Goal: Task Accomplishment & Management: Use online tool/utility

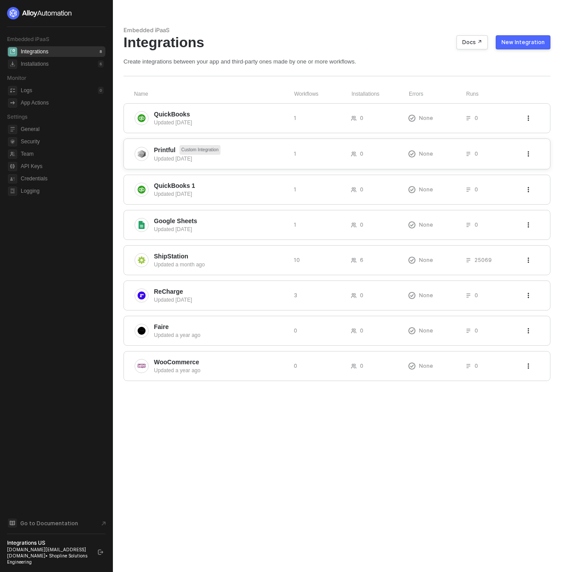
click at [526, 154] on icon "icon-threedots" at bounding box center [528, 153] width 5 height 5
click at [510, 173] on div "Delete" at bounding box center [480, 172] width 87 height 8
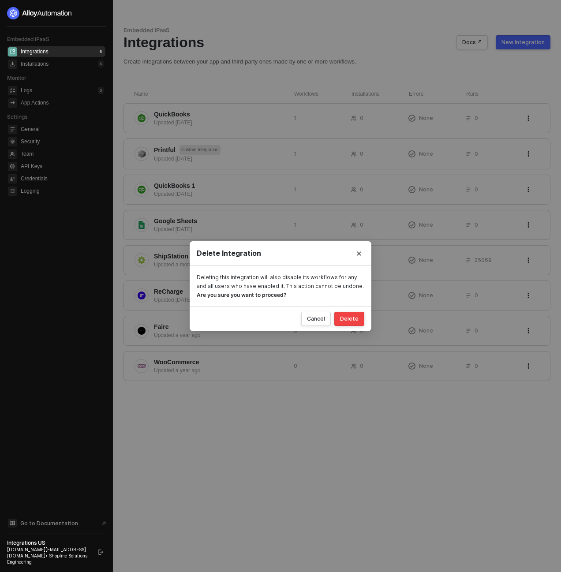
click at [344, 322] on button "Delete" at bounding box center [349, 319] width 30 height 14
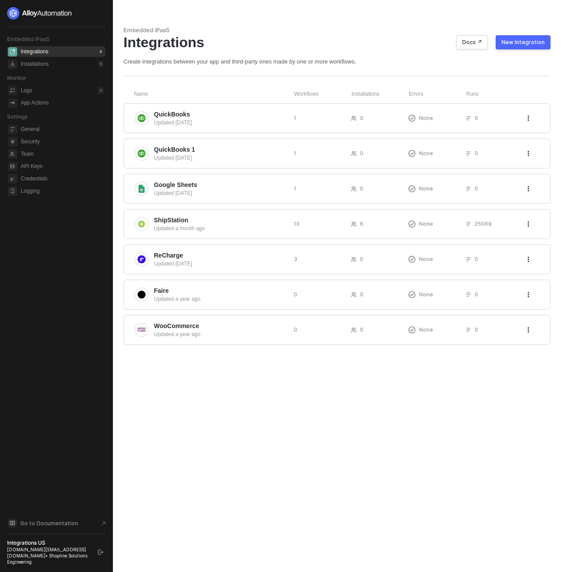
click at [522, 43] on div "New Integration" at bounding box center [522, 42] width 43 height 7
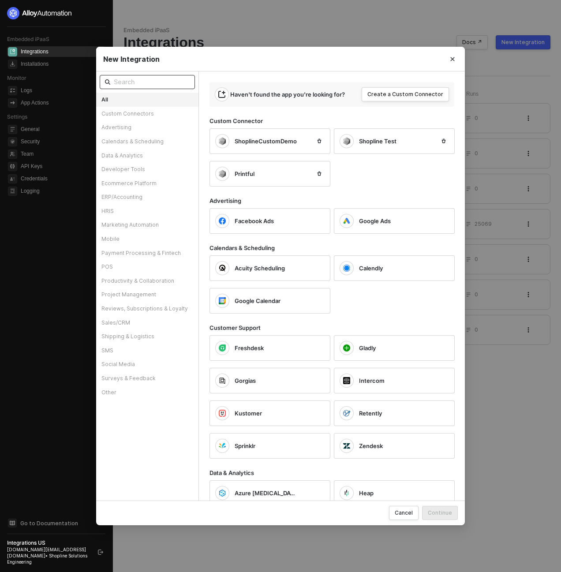
click at [161, 78] on input "text" at bounding box center [152, 82] width 76 height 10
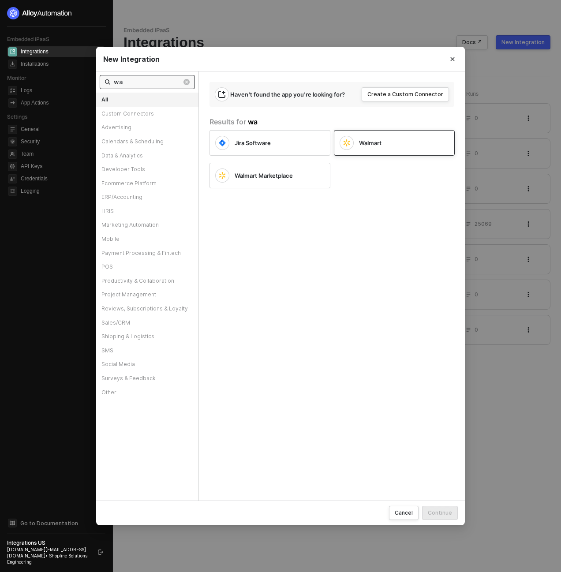
type input "wa"
click at [369, 150] on div "Walmart" at bounding box center [394, 143] width 121 height 26
click at [447, 518] on button "Continue" at bounding box center [440, 513] width 36 height 14
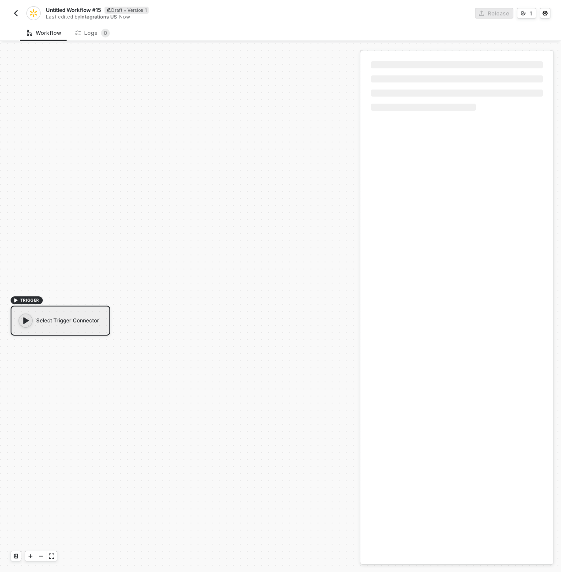
scroll to position [16, 0]
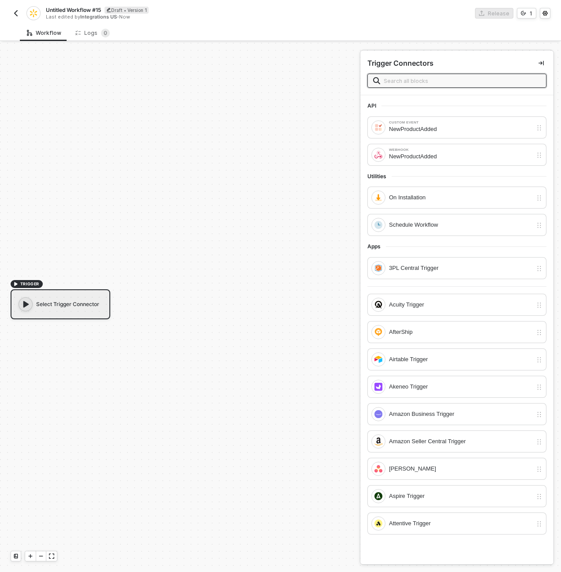
click at [72, 295] on div "Select Trigger Connector" at bounding box center [61, 304] width 100 height 30
click at [407, 226] on div "Schedule Workflow" at bounding box center [460, 225] width 143 height 10
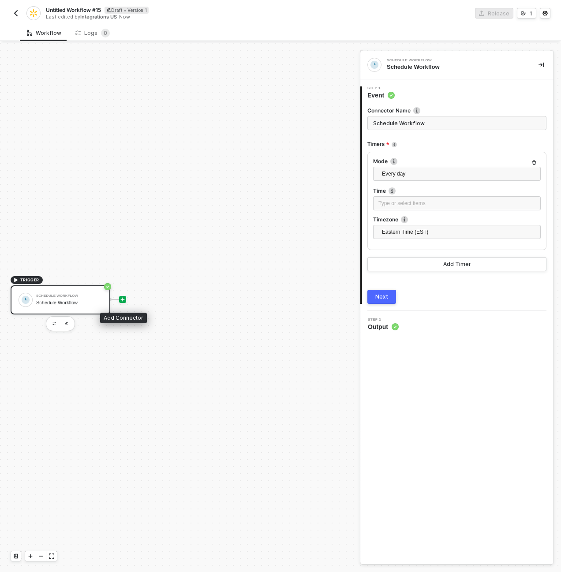
click at [120, 298] on icon "icon-play" at bounding box center [122, 299] width 5 height 5
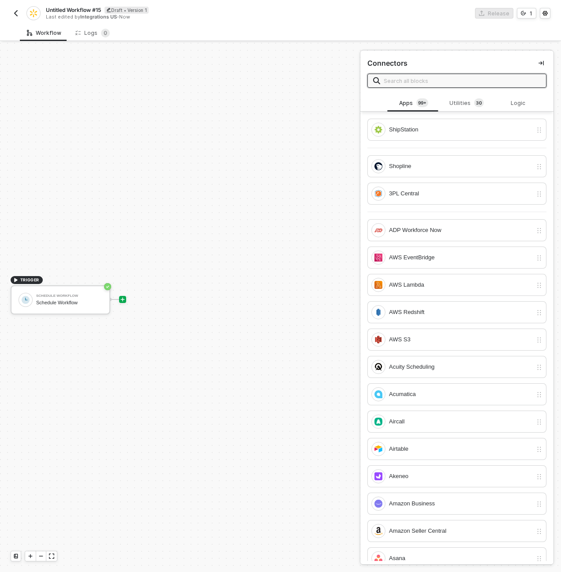
click at [487, 79] on input "text" at bounding box center [462, 81] width 157 height 10
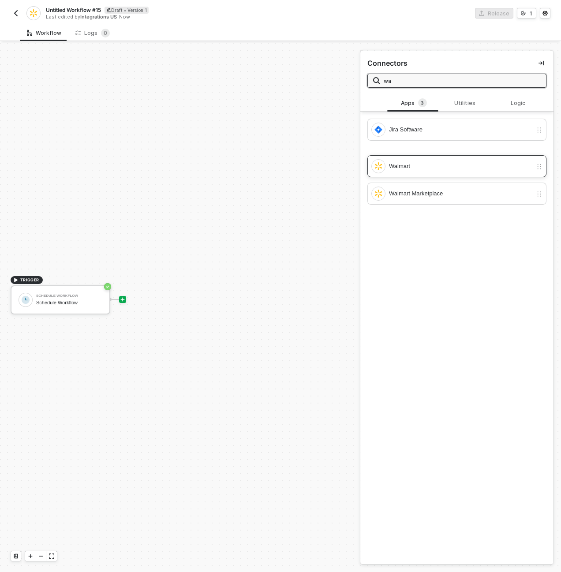
type input "wa"
click at [468, 169] on div "Walmart" at bounding box center [460, 166] width 143 height 10
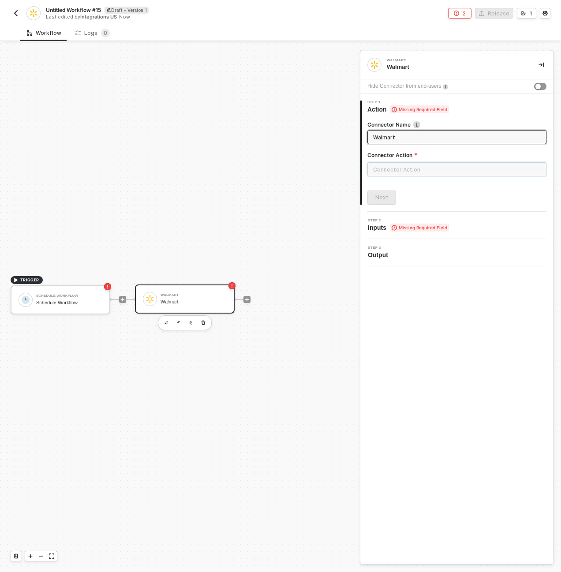
click at [426, 175] on input "text" at bounding box center [456, 169] width 179 height 14
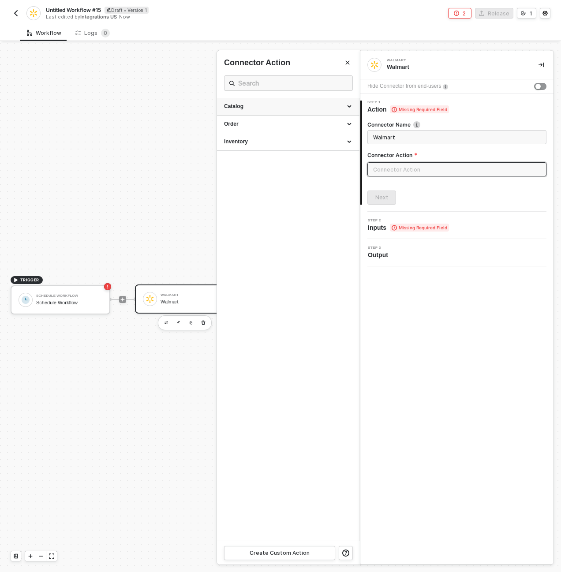
click at [349, 107] on div "Catalog" at bounding box center [288, 107] width 142 height 18
click at [349, 107] on div "Catalog" at bounding box center [288, 106] width 128 height 7
click at [344, 134] on div "Inventory" at bounding box center [288, 142] width 142 height 18
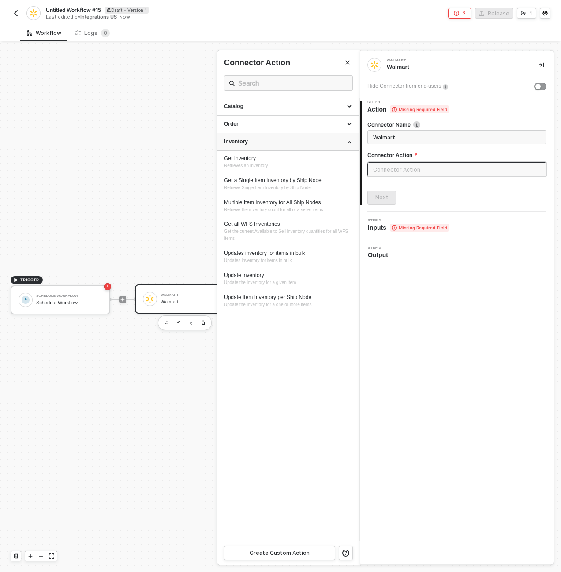
click at [344, 134] on div "Inventory" at bounding box center [288, 142] width 142 height 18
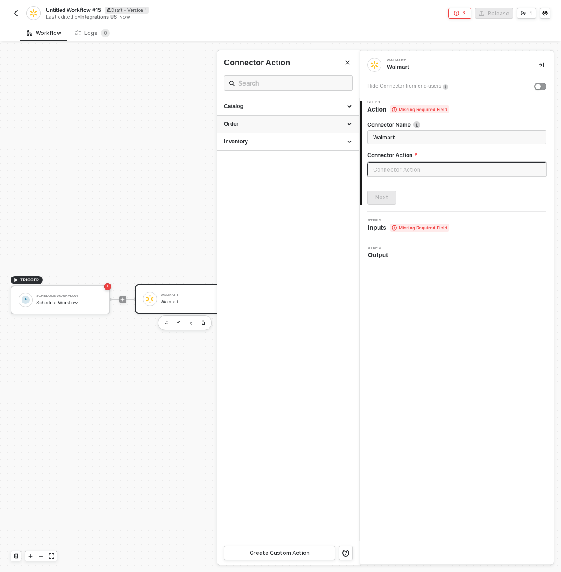
click at [348, 121] on div "Order" at bounding box center [288, 123] width 128 height 7
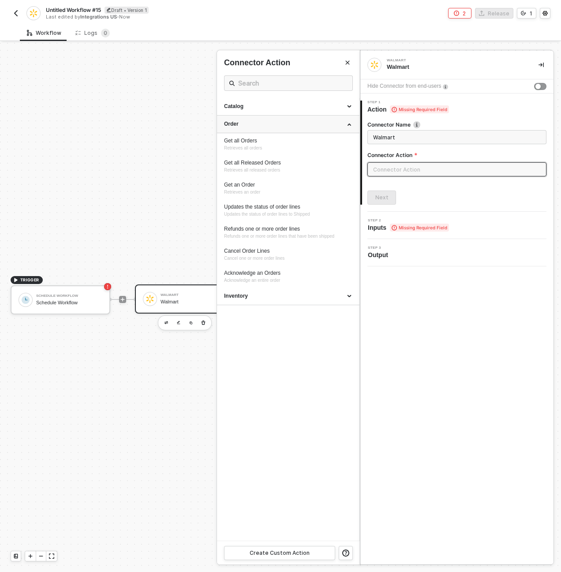
click at [348, 121] on div "Order" at bounding box center [288, 123] width 128 height 7
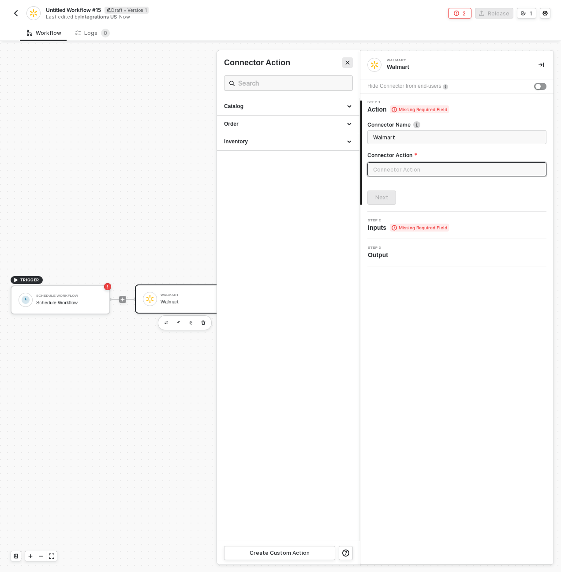
click at [344, 60] on button "Close" at bounding box center [347, 62] width 11 height 11
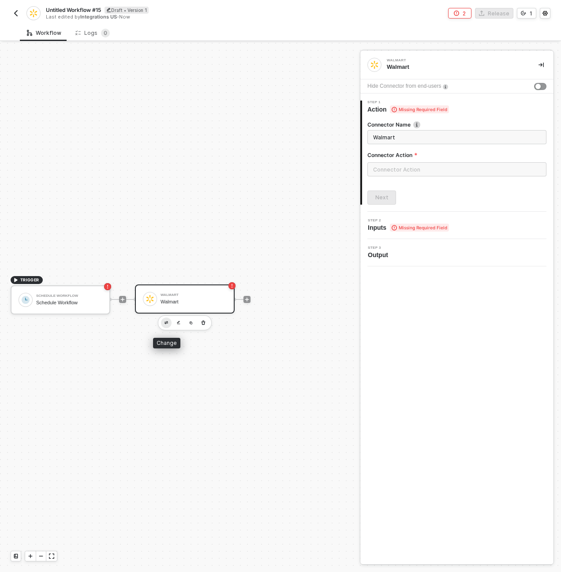
click at [165, 322] on img "button" at bounding box center [166, 322] width 4 height 3
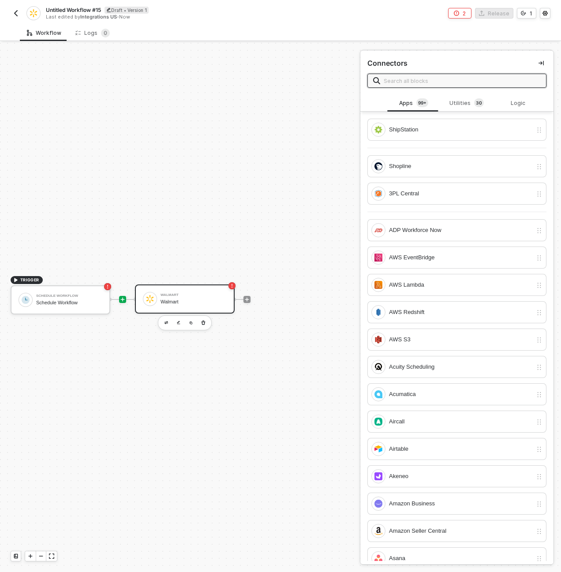
click at [428, 83] on input "text" at bounding box center [462, 81] width 157 height 10
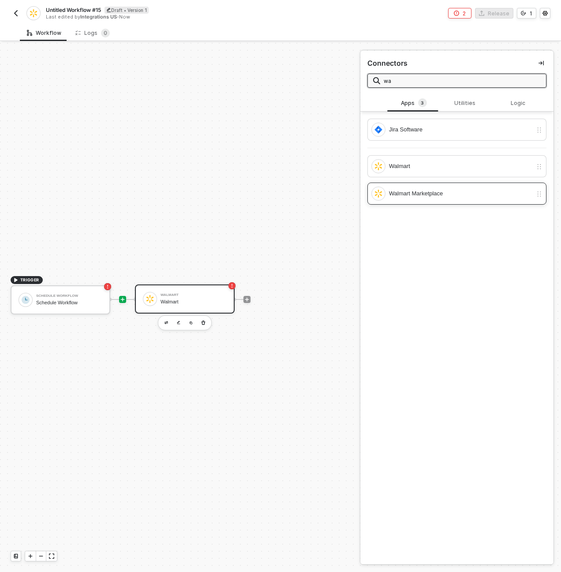
type input "wa"
click at [436, 189] on div "Walmart Marketplace" at bounding box center [460, 194] width 143 height 10
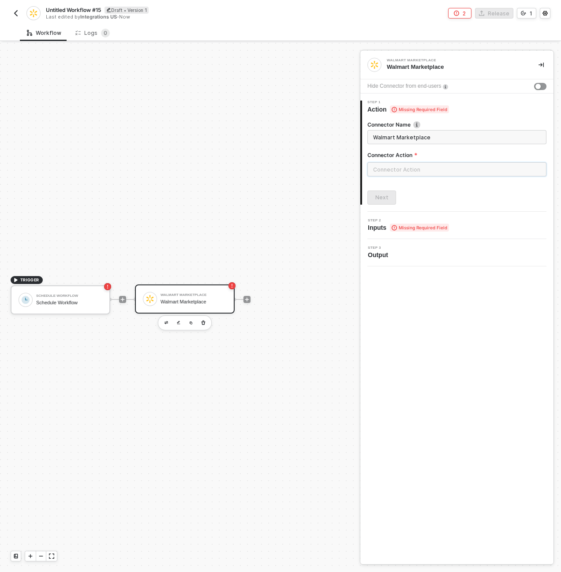
click at [433, 167] on input "text" at bounding box center [456, 169] width 179 height 14
